Goal: Find specific page/section

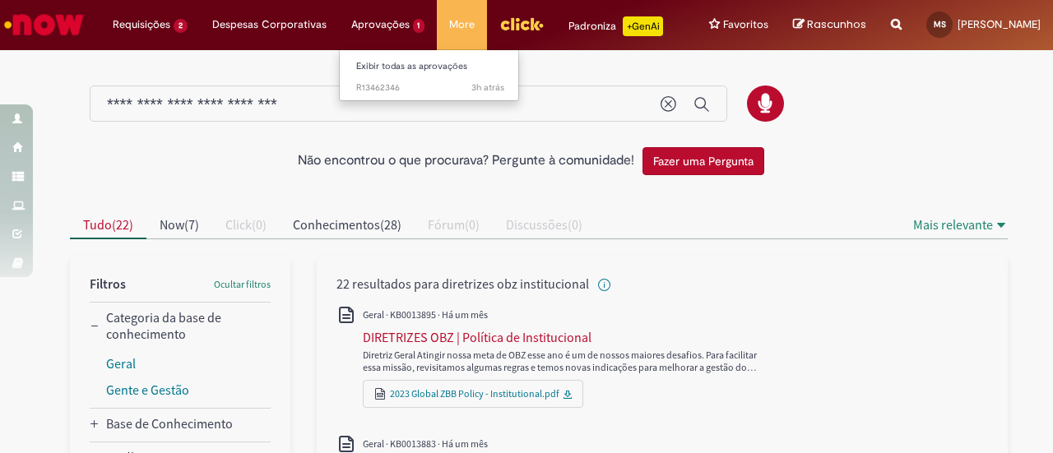
scroll to position [329, 0]
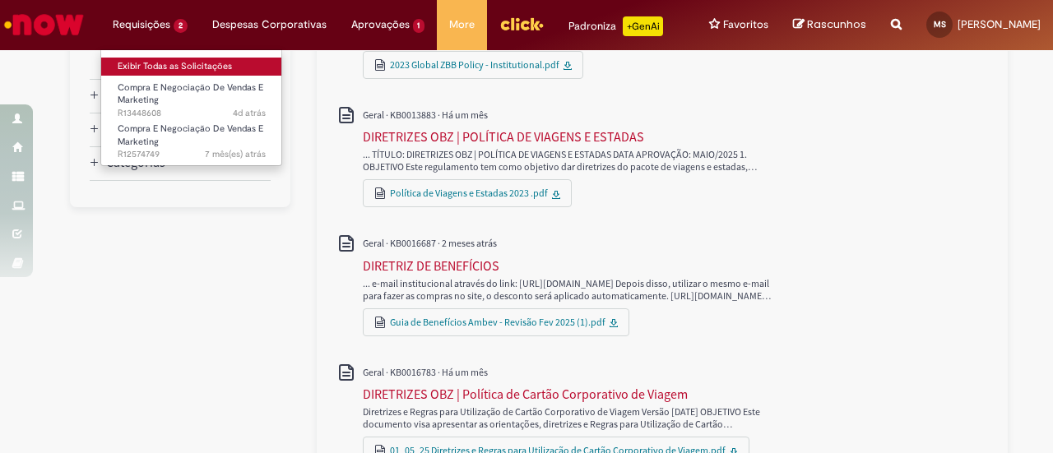
click at [150, 66] on link "Exibir Todas as Solicitações" at bounding box center [191, 67] width 181 height 18
drag, startPoint x: 150, startPoint y: 66, endPoint x: 159, endPoint y: 61, distance: 10.3
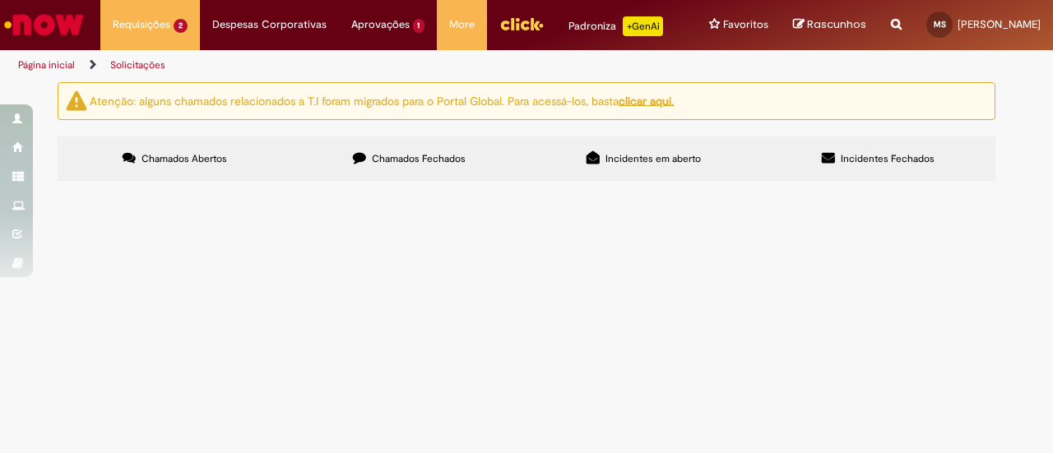
drag, startPoint x: 159, startPoint y: 61, endPoint x: 1022, endPoint y: 198, distance: 873.9
click at [1028, 186] on div "Atenção: alguns chamados relacionados a T.I foram migrados para o Portal Global…" at bounding box center [526, 134] width 1053 height 104
click at [0, 0] on span "Olá, tudo bem? dia de campo de [DEMOGRAPHIC_DATA], proposta para realizar o eve…" at bounding box center [0, 0] width 0 height 0
